Goal: Task Accomplishment & Management: Manage account settings

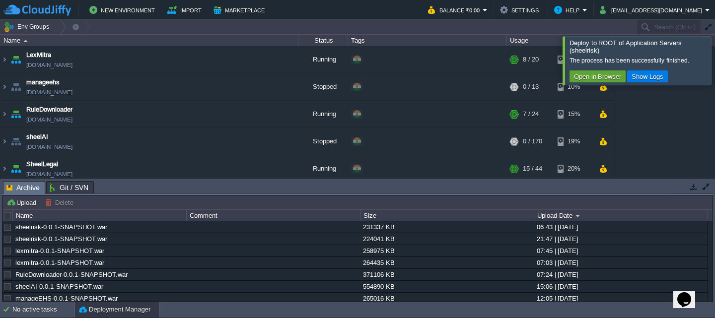
scroll to position [196, 0]
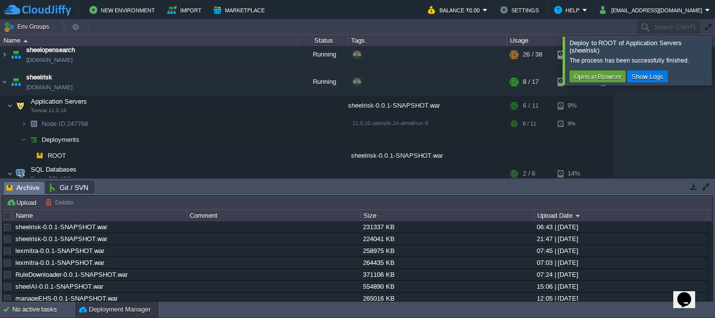
click at [714, 62] on div at bounding box center [727, 60] width 0 height 48
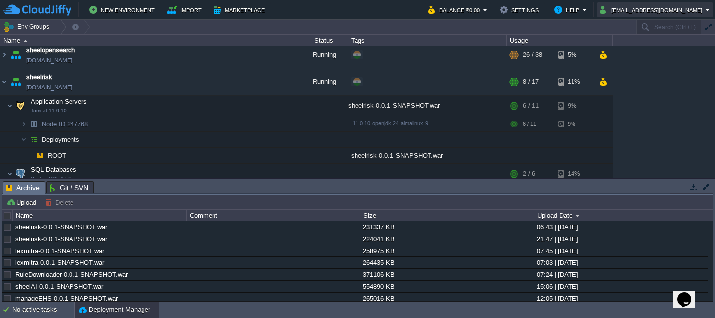
click at [695, 8] on button "[EMAIL_ADDRESS][DOMAIN_NAME]" at bounding box center [652, 10] width 105 height 12
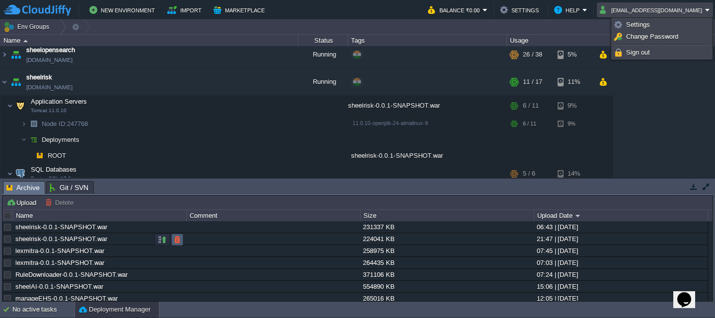
click at [176, 240] on button "button" at bounding box center [177, 239] width 9 height 9
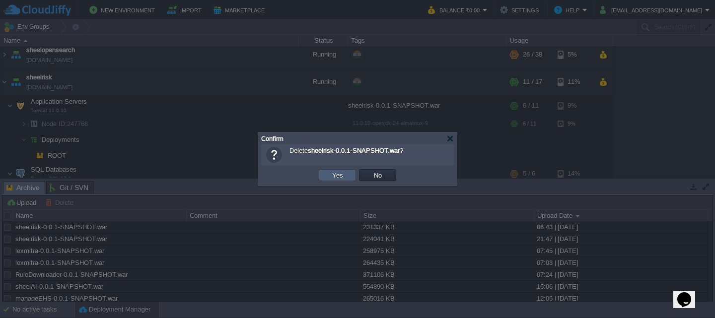
click at [326, 174] on td "Yes" at bounding box center [337, 175] width 37 height 12
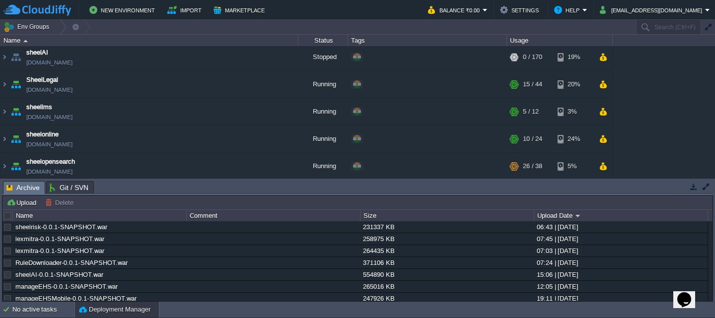
scroll to position [141, 0]
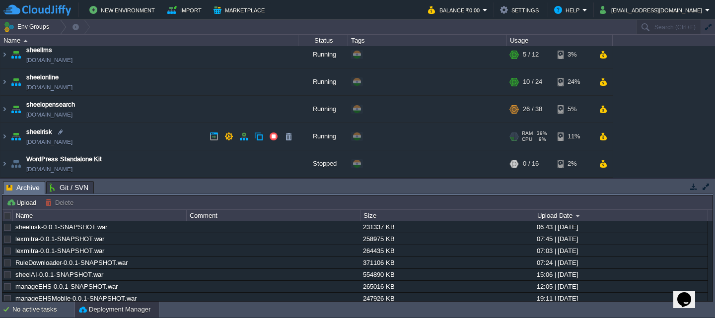
click at [184, 139] on td "sheelrisk sheelrisk.cloudjiffy.net" at bounding box center [149, 136] width 298 height 27
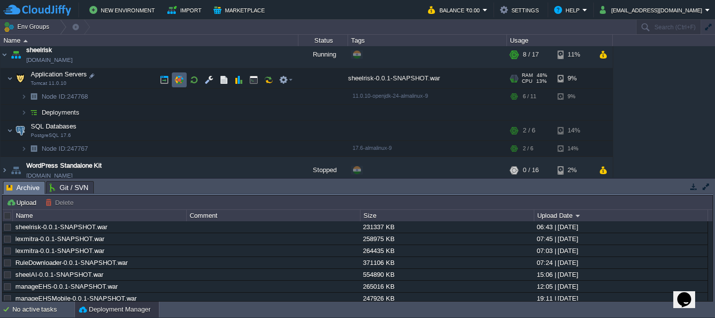
scroll to position [230, 0]
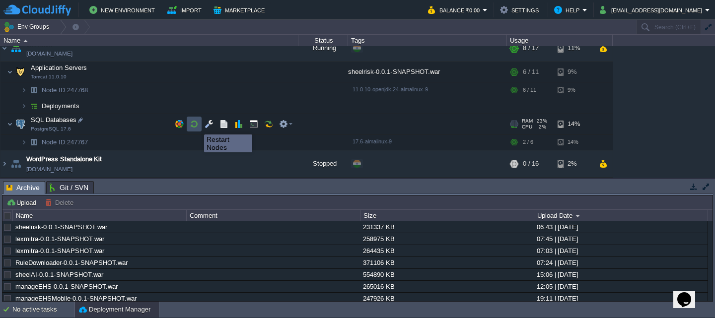
click at [197, 126] on button "button" at bounding box center [194, 124] width 9 height 9
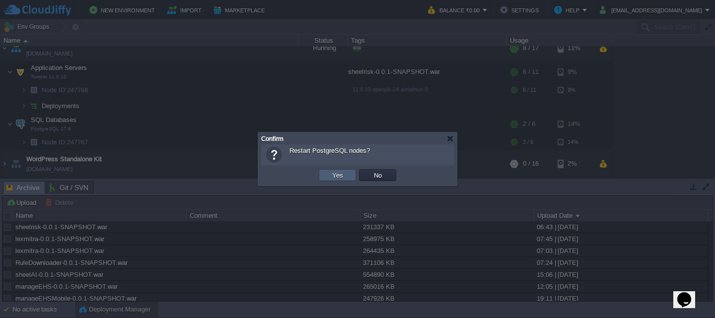
click at [334, 173] on button "Yes" at bounding box center [337, 175] width 17 height 9
